Goal: Find specific page/section: Find specific page/section

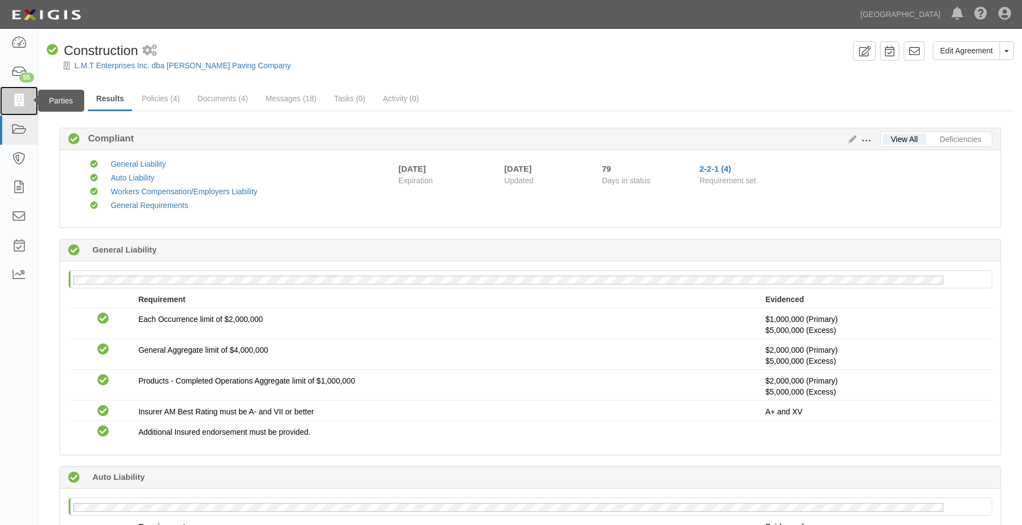
click at [15, 114] on link at bounding box center [19, 100] width 38 height 29
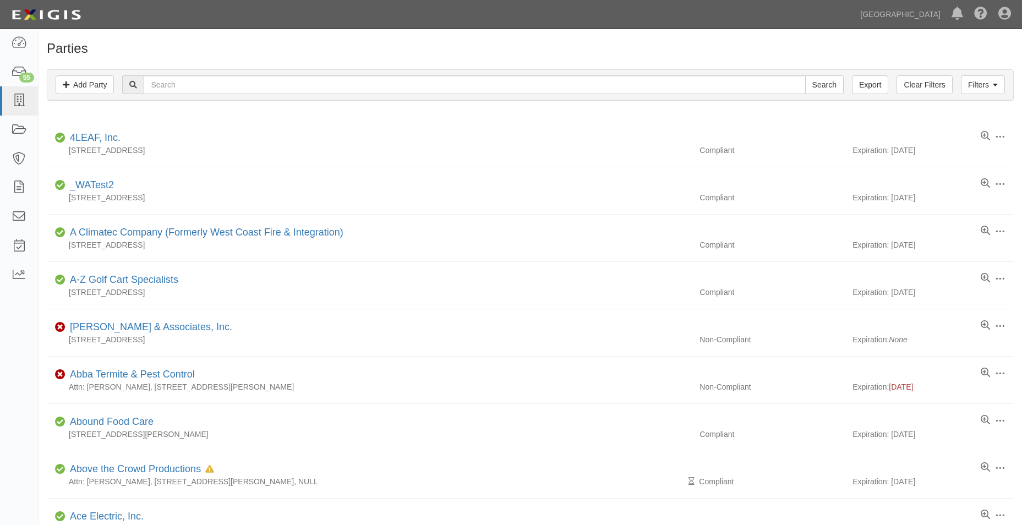
click at [315, 69] on div "Filters Add Party Clear Filters Export Search Filters Compliance Status Complia…" at bounding box center [530, 84] width 967 height 31
click at [314, 84] on input "text" at bounding box center [474, 84] width 661 height 19
type input "rpw services"
click at [805, 75] on input "Search" at bounding box center [824, 84] width 39 height 19
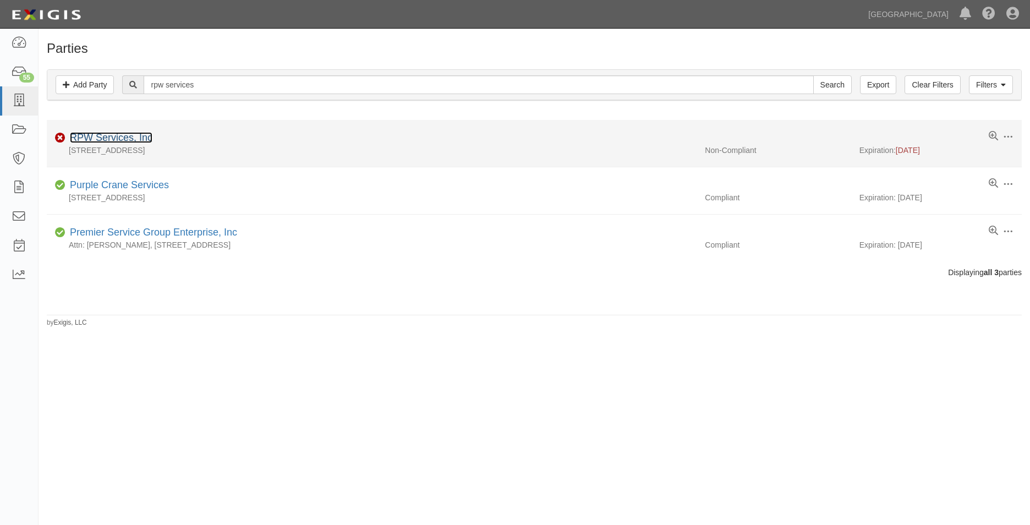
click at [147, 140] on link "RPW Services, Inc" at bounding box center [111, 137] width 83 height 11
